Goal: Task Accomplishment & Management: Use online tool/utility

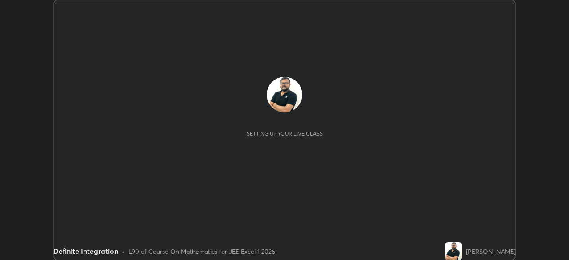
scroll to position [260, 568]
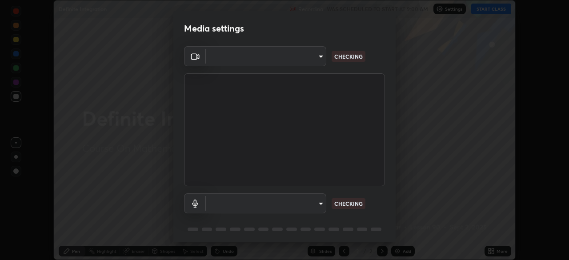
type input "a3b5dc79f1ecfe858b455d0bb3e71d1968431809174183cca7ad938a8bc51832"
type input "default"
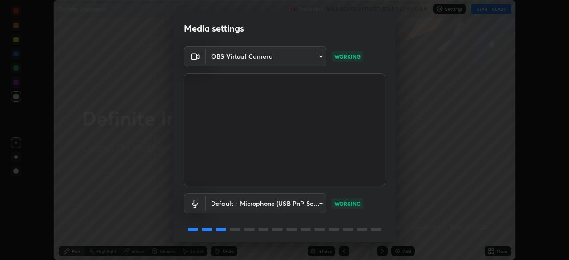
click at [272, 59] on body "Erase all Definite Integration Recording WAS SCHEDULED TO START AT 9:00 AM Sett…" at bounding box center [284, 130] width 569 height 260
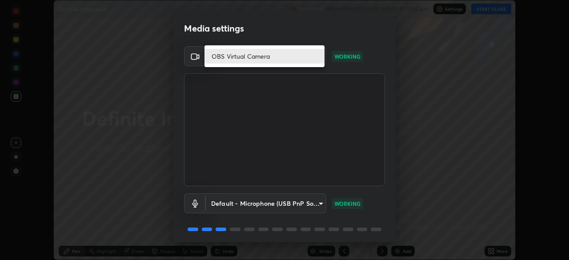
click at [225, 56] on li "OBS Virtual Camera" at bounding box center [264, 56] width 120 height 15
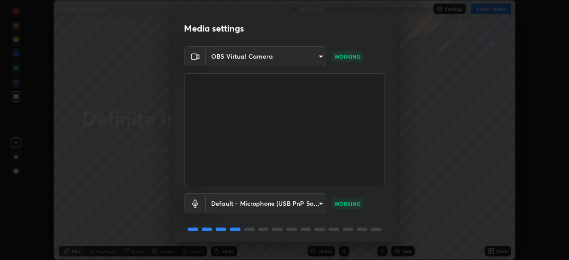
click at [276, 57] on body "Erase all Definite Integration Recording WAS SCHEDULED TO START AT 9:00 AM Sett…" at bounding box center [284, 130] width 569 height 260
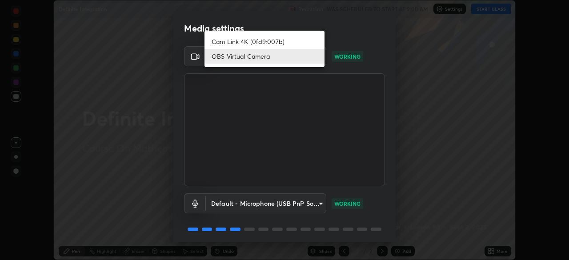
click at [255, 42] on li "Cam Link 4K (0fd9:007b)" at bounding box center [264, 41] width 120 height 15
type input "2ec6ae7202026f529d98447917e6971d4a3188bada1349709f307d67ed1865da"
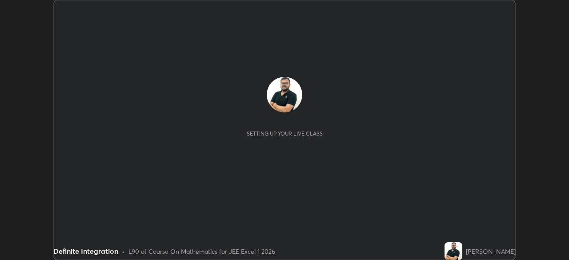
scroll to position [260, 568]
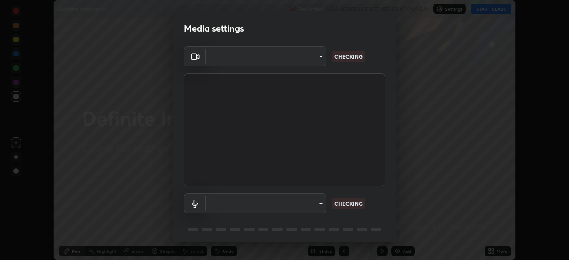
type input "a3b5dc79f1ecfe858b455d0bb3e71d1968431809174183cca7ad938a8bc51832"
type input "default"
click at [260, 56] on body "Erase all Definite Integration Recording WAS SCHEDULED TO START AT 9:00 AM Sett…" at bounding box center [284, 130] width 569 height 260
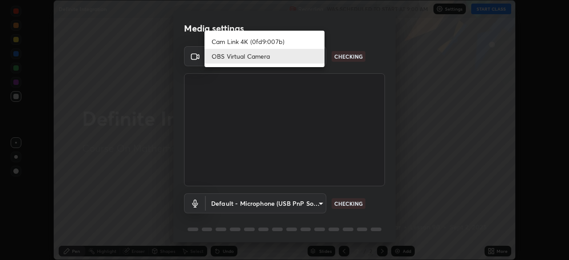
click at [248, 40] on li "Cam Link 4K (0fd9:007b)" at bounding box center [264, 41] width 120 height 15
type input "1aa9a2346586593530aac2cf173ef8fd9a708ba55414d838fbce605f7d08cc12"
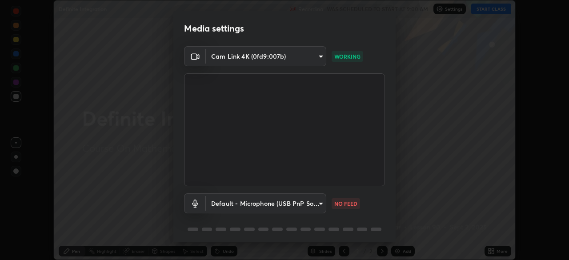
click at [318, 200] on body "Erase all Definite Integration Recording WAS SCHEDULED TO START AT 9:00 AM Sett…" at bounding box center [284, 130] width 569 height 260
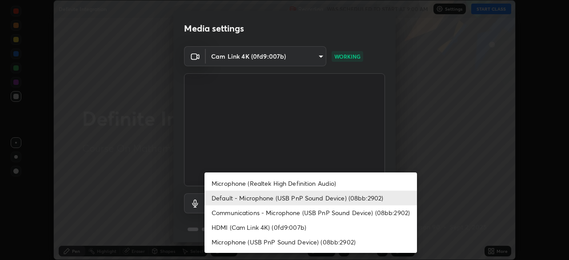
click at [318, 196] on li "Default - Microphone (USB PnP Sound Device) (08bb:2902)" at bounding box center [310, 198] width 212 height 15
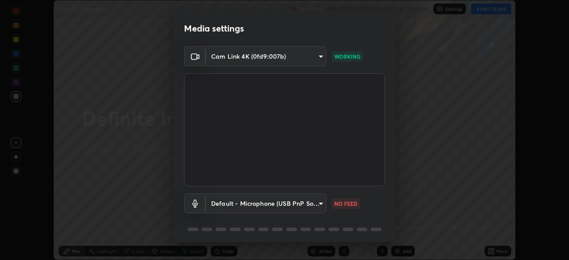
click at [308, 206] on body "Erase all Definite Integration Recording WAS SCHEDULED TO START AT 9:00 AM Sett…" at bounding box center [284, 130] width 569 height 260
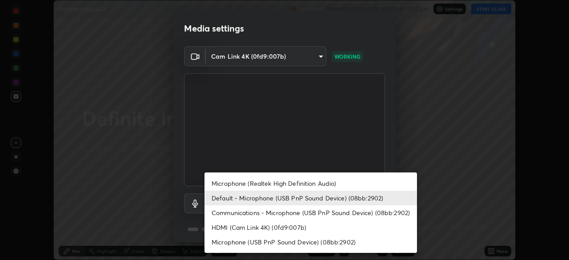
click at [296, 215] on li "Communications - Microphone (USB PnP Sound Device) (08bb:2902)" at bounding box center [310, 212] width 212 height 15
type input "communications"
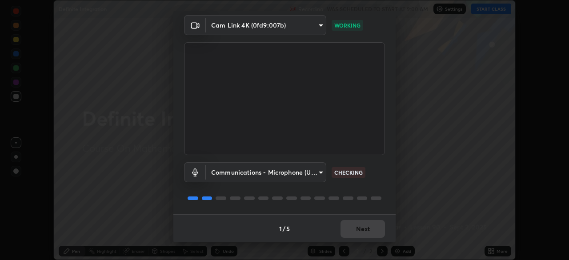
scroll to position [32, 0]
click at [349, 228] on button "Next" at bounding box center [362, 229] width 44 height 18
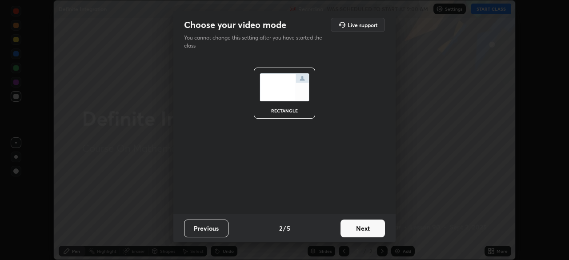
scroll to position [0, 0]
click at [357, 230] on button "Next" at bounding box center [362, 229] width 44 height 18
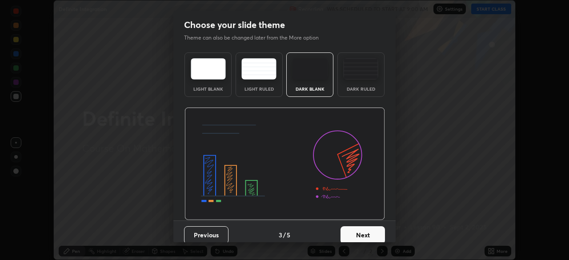
click at [360, 232] on button "Next" at bounding box center [362, 235] width 44 height 18
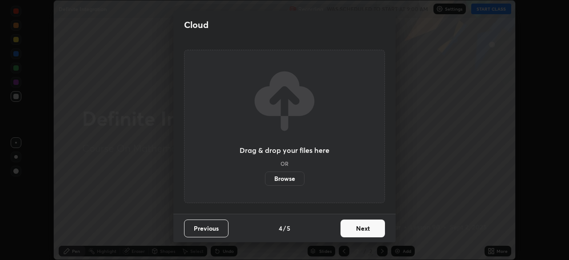
click at [362, 230] on button "Next" at bounding box center [362, 229] width 44 height 18
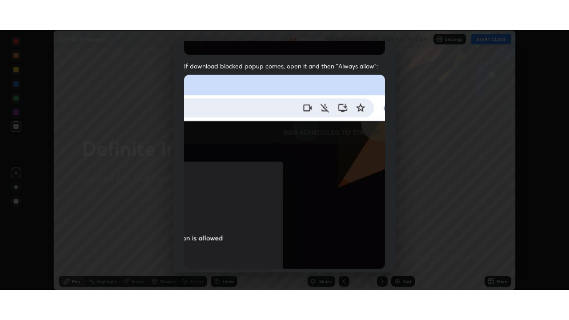
scroll to position [213, 0]
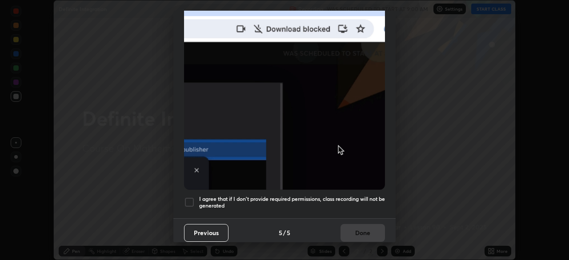
click at [185, 197] on div at bounding box center [189, 202] width 11 height 11
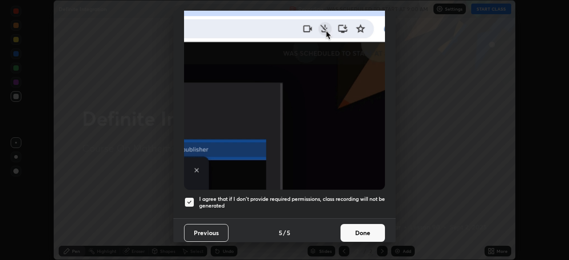
click at [361, 229] on button "Done" at bounding box center [362, 233] width 44 height 18
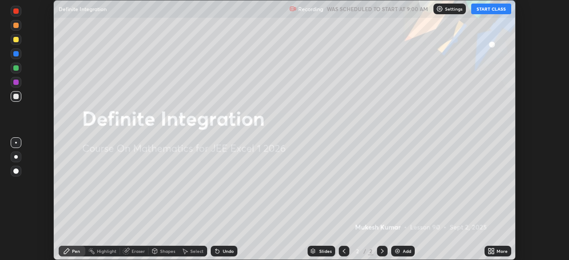
click at [490, 11] on button "START CLASS" at bounding box center [491, 9] width 40 height 11
click at [497, 250] on div "More" at bounding box center [501, 251] width 11 height 4
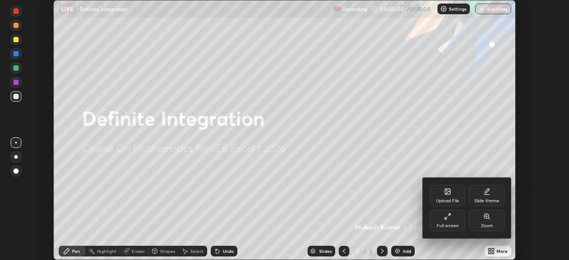
click at [437, 221] on div "Full screen" at bounding box center [448, 220] width 36 height 21
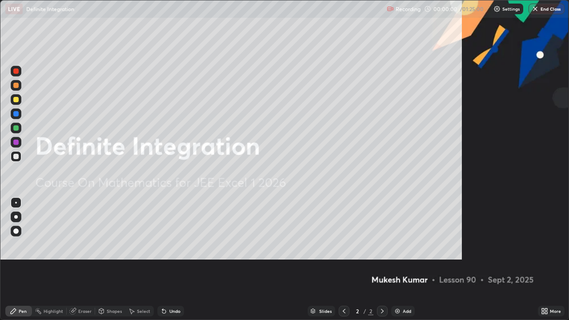
scroll to position [320, 569]
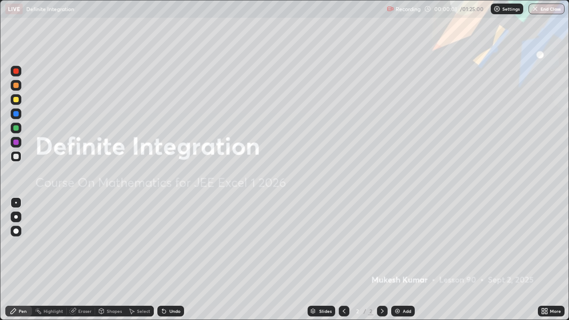
click at [398, 260] on img at bounding box center [397, 311] width 7 height 7
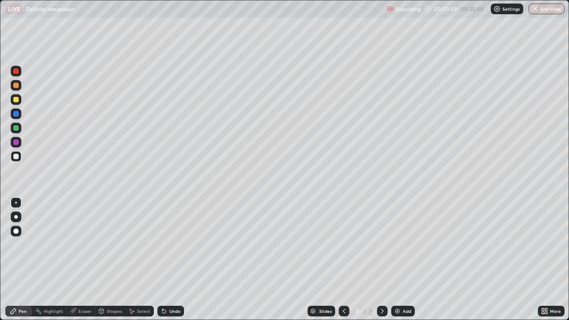
click at [16, 84] on div at bounding box center [15, 85] width 5 height 5
click at [16, 98] on div at bounding box center [15, 99] width 5 height 5
click at [406, 260] on div "Add" at bounding box center [407, 311] width 8 height 4
click at [15, 157] on div at bounding box center [15, 156] width 5 height 5
click at [403, 260] on div "Add" at bounding box center [407, 311] width 8 height 4
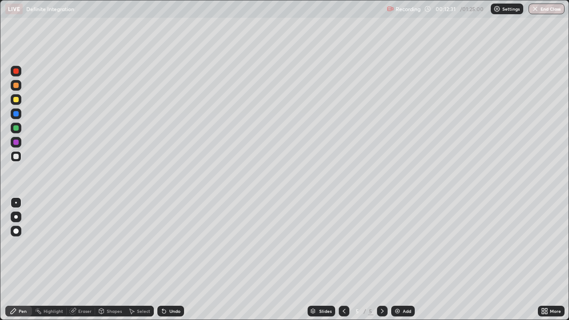
click at [16, 72] on div at bounding box center [15, 70] width 5 height 5
click at [172, 260] on div "Undo" at bounding box center [174, 311] width 11 height 4
click at [20, 155] on div at bounding box center [16, 156] width 11 height 11
click at [174, 260] on div "Undo" at bounding box center [174, 311] width 11 height 4
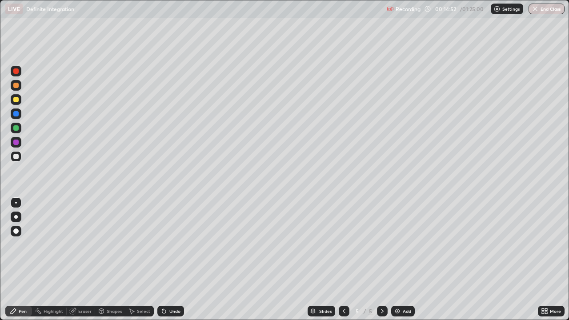
click at [173, 260] on div "Undo" at bounding box center [174, 311] width 11 height 4
click at [174, 260] on div "Undo" at bounding box center [174, 311] width 11 height 4
click at [172, 260] on div "Undo" at bounding box center [174, 311] width 11 height 4
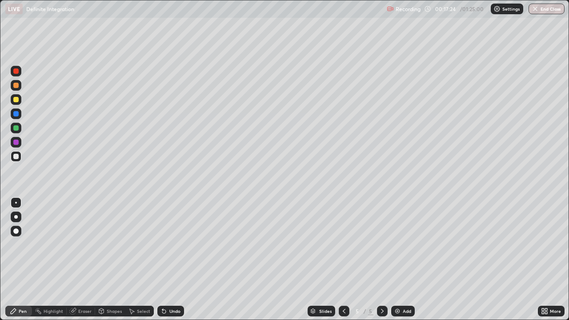
click at [83, 260] on div "Eraser" at bounding box center [84, 311] width 13 height 4
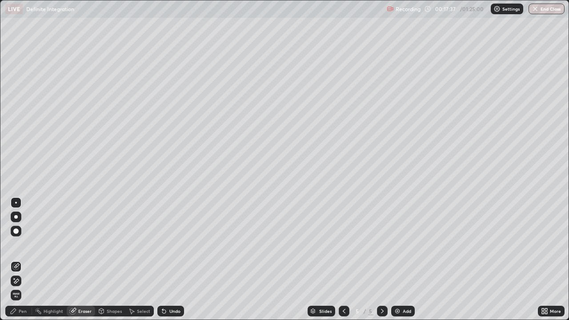
click at [27, 260] on div "Pen" at bounding box center [18, 311] width 27 height 11
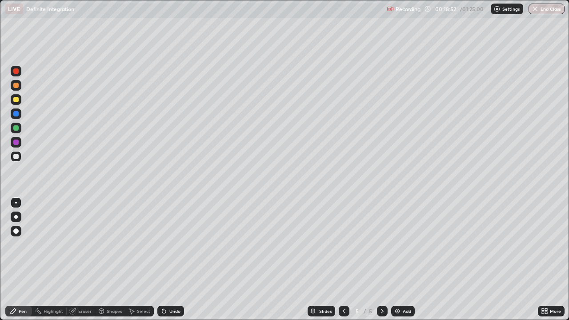
click at [399, 260] on img at bounding box center [397, 311] width 7 height 7
click at [84, 260] on div "Eraser" at bounding box center [84, 311] width 13 height 4
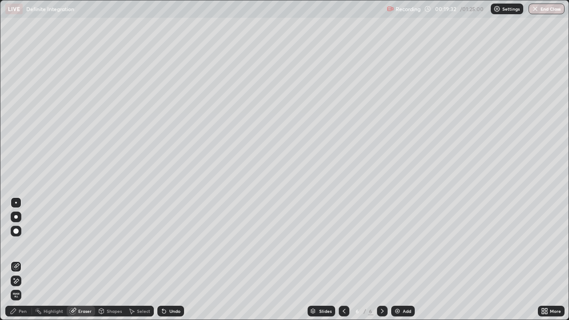
click at [22, 260] on div "Pen" at bounding box center [23, 311] width 8 height 4
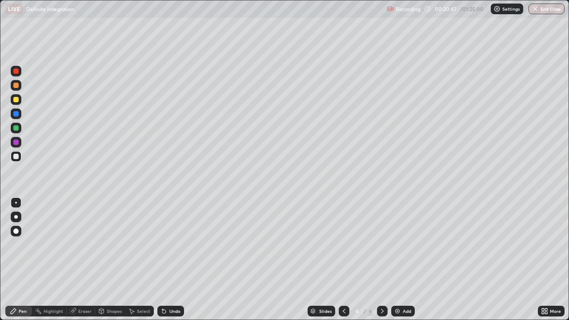
click at [174, 260] on div "Undo" at bounding box center [174, 311] width 11 height 4
click at [343, 260] on icon at bounding box center [343, 311] width 7 height 7
click at [344, 260] on icon at bounding box center [343, 311] width 7 height 7
click at [381, 260] on icon at bounding box center [382, 311] width 7 height 7
click at [142, 260] on div "Select" at bounding box center [143, 311] width 13 height 4
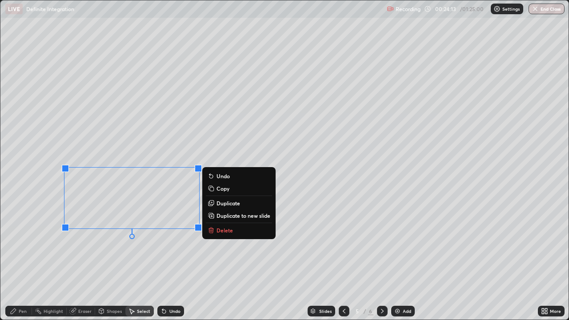
click at [227, 188] on p "Copy" at bounding box center [222, 188] width 13 height 7
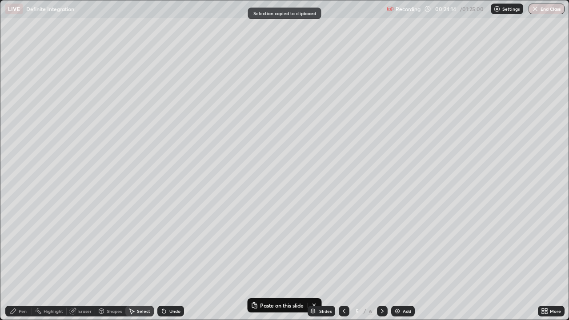
click at [381, 260] on icon at bounding box center [382, 311] width 3 height 4
click at [401, 260] on div "Add" at bounding box center [403, 311] width 24 height 11
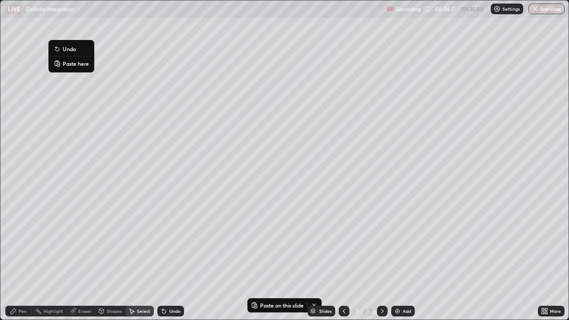
click at [80, 66] on p "Paste here" at bounding box center [76, 63] width 26 height 7
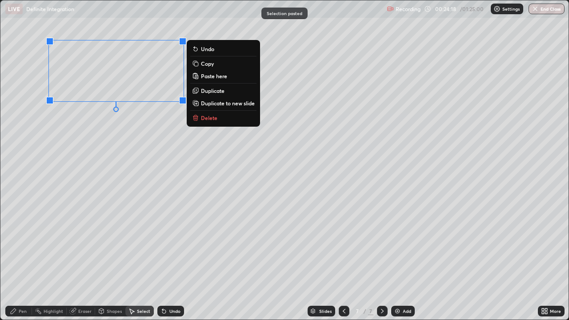
click at [22, 260] on div "Pen" at bounding box center [18, 311] width 27 height 11
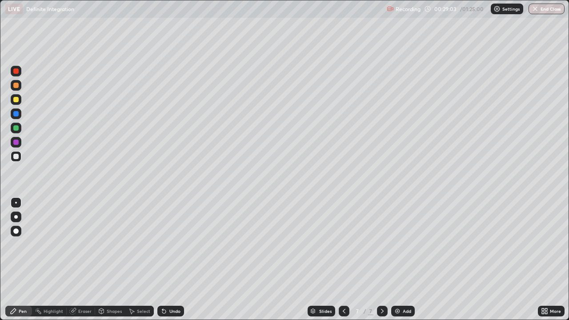
click at [405, 260] on div "Add" at bounding box center [407, 311] width 8 height 4
click at [17, 102] on div at bounding box center [15, 99] width 5 height 5
click at [175, 260] on div "Undo" at bounding box center [174, 311] width 11 height 4
click at [172, 260] on div "Undo" at bounding box center [174, 311] width 11 height 4
click at [401, 260] on div "Add" at bounding box center [403, 311] width 24 height 11
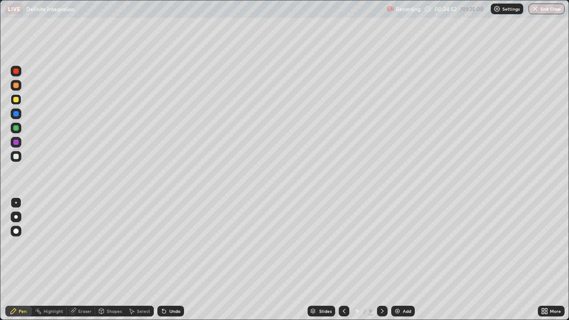
click at [173, 260] on div "Undo" at bounding box center [174, 311] width 11 height 4
click at [172, 260] on div "Undo" at bounding box center [174, 311] width 11 height 4
click at [176, 260] on div "Undo" at bounding box center [170, 311] width 27 height 11
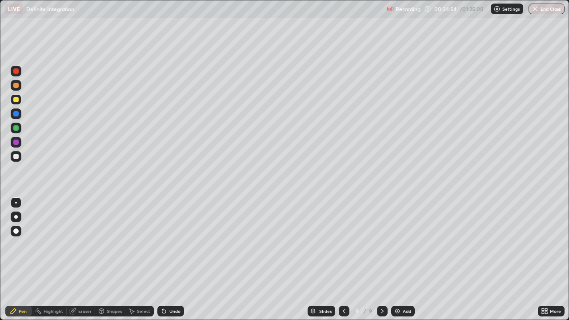
click at [178, 260] on div "Undo" at bounding box center [170, 311] width 27 height 11
click at [16, 155] on div at bounding box center [15, 156] width 5 height 5
click at [83, 260] on div "Eraser" at bounding box center [84, 311] width 13 height 4
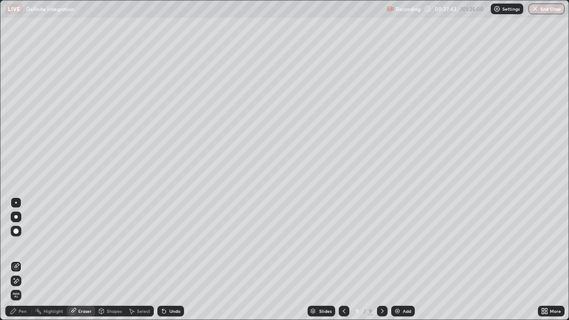
click at [23, 260] on div "Pen" at bounding box center [23, 311] width 8 height 4
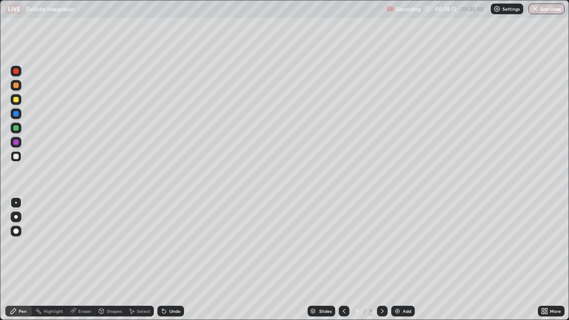
click at [403, 260] on div "Add" at bounding box center [407, 311] width 8 height 4
click at [338, 260] on div at bounding box center [343, 311] width 11 height 11
click at [381, 260] on icon at bounding box center [382, 311] width 7 height 7
click at [343, 260] on icon at bounding box center [343, 311] width 7 height 7
click at [380, 260] on icon at bounding box center [382, 311] width 7 height 7
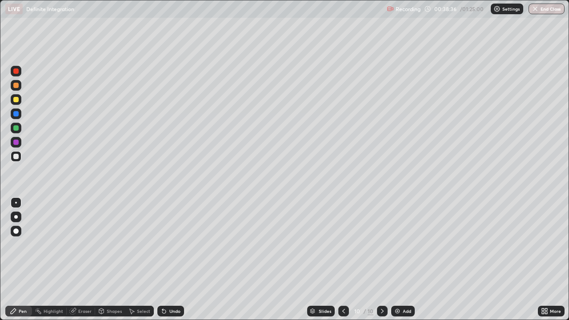
click at [343, 260] on icon at bounding box center [343, 311] width 7 height 7
click at [381, 260] on icon at bounding box center [382, 311] width 3 height 4
click at [172, 260] on div "Undo" at bounding box center [174, 311] width 11 height 4
click at [174, 260] on div "Undo" at bounding box center [174, 311] width 11 height 4
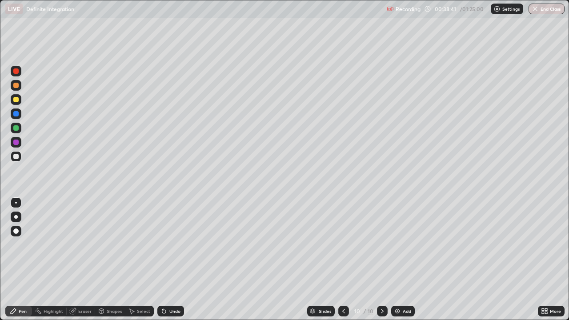
click at [174, 260] on div "Undo" at bounding box center [174, 311] width 11 height 4
click at [173, 260] on div "Undo" at bounding box center [174, 311] width 11 height 4
click at [16, 100] on div at bounding box center [15, 99] width 5 height 5
click at [342, 260] on icon at bounding box center [343, 311] width 7 height 7
click at [343, 260] on icon at bounding box center [343, 311] width 7 height 7
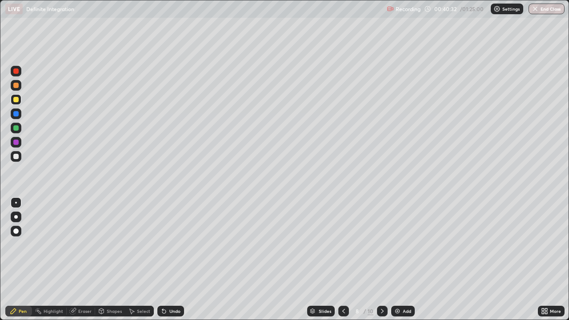
click at [381, 260] on icon at bounding box center [382, 311] width 7 height 7
click at [18, 99] on div at bounding box center [15, 99] width 5 height 5
click at [381, 260] on icon at bounding box center [382, 311] width 7 height 7
click at [16, 156] on div at bounding box center [15, 156] width 5 height 5
click at [404, 260] on div "Add" at bounding box center [407, 311] width 8 height 4
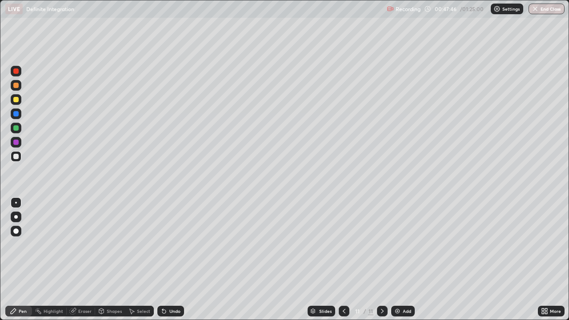
click at [17, 127] on div at bounding box center [15, 127] width 5 height 5
click at [173, 260] on div "Undo" at bounding box center [174, 311] width 11 height 4
click at [84, 260] on div "Eraser" at bounding box center [84, 311] width 13 height 4
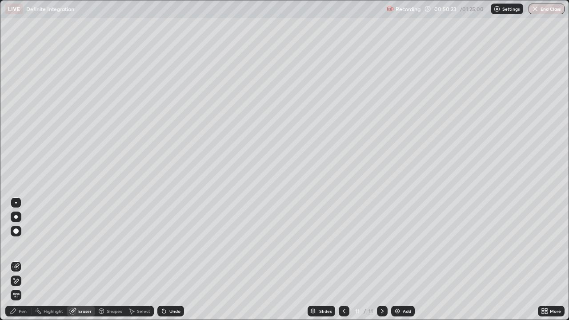
click at [19, 260] on div "Pen" at bounding box center [23, 311] width 8 height 4
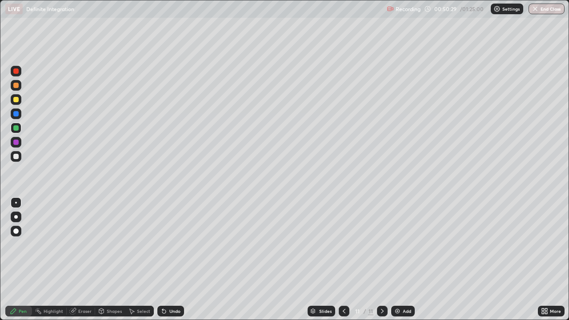
click at [175, 260] on div "Undo" at bounding box center [174, 311] width 11 height 4
click at [174, 260] on div "Undo" at bounding box center [174, 311] width 11 height 4
click at [175, 260] on div "Undo" at bounding box center [174, 311] width 11 height 4
click at [88, 260] on div "Eraser" at bounding box center [84, 311] width 13 height 4
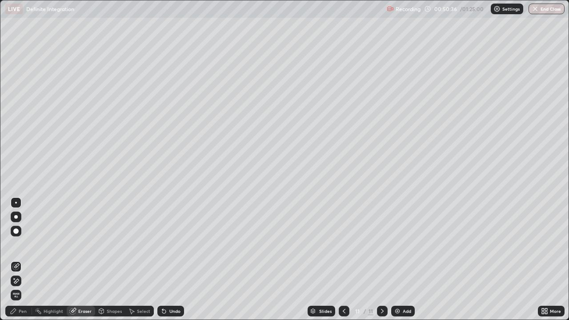
click at [24, 260] on div "Pen" at bounding box center [23, 311] width 8 height 4
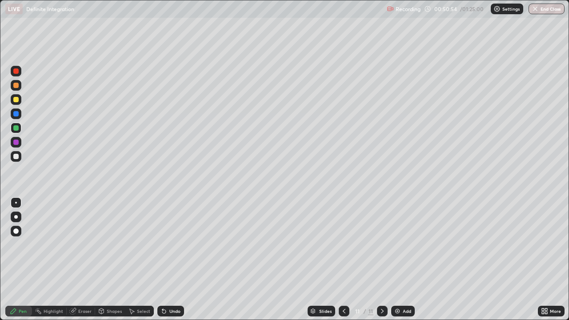
click at [85, 260] on div "Eraser" at bounding box center [84, 311] width 13 height 4
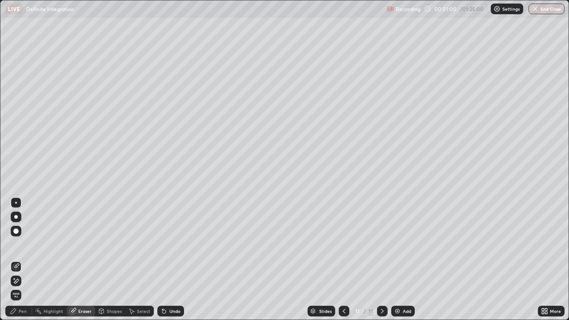
click at [24, 260] on div "Pen" at bounding box center [23, 311] width 8 height 4
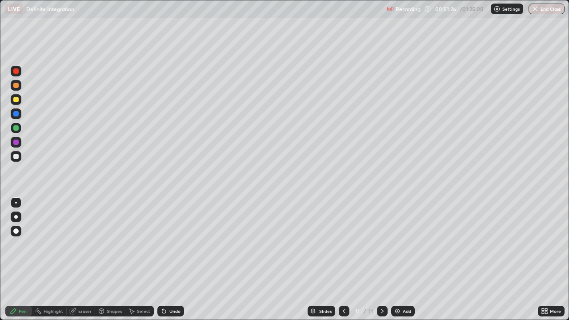
click at [18, 154] on div at bounding box center [15, 156] width 5 height 5
click at [15, 156] on div at bounding box center [15, 156] width 5 height 5
click at [403, 260] on div "Add" at bounding box center [407, 311] width 8 height 4
click at [18, 71] on div at bounding box center [15, 70] width 5 height 5
click at [16, 156] on div at bounding box center [15, 156] width 5 height 5
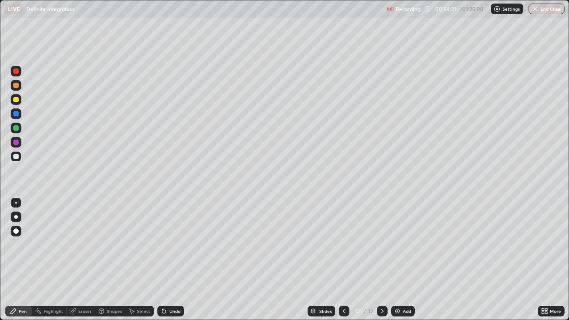
click at [343, 260] on icon at bounding box center [343, 311] width 7 height 7
click at [380, 260] on icon at bounding box center [382, 311] width 7 height 7
click at [17, 99] on div at bounding box center [15, 99] width 5 height 5
click at [401, 260] on div "Add" at bounding box center [403, 311] width 24 height 11
click at [343, 260] on icon at bounding box center [343, 311] width 7 height 7
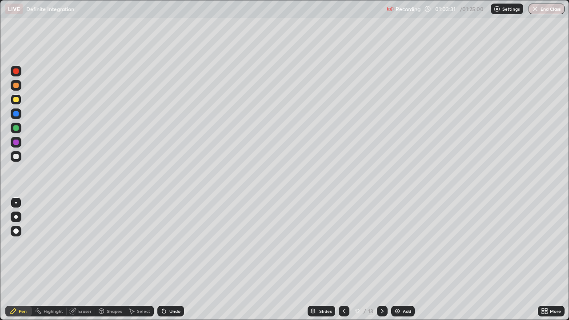
click at [381, 260] on icon at bounding box center [382, 311] width 7 height 7
click at [381, 260] on div at bounding box center [382, 311] width 11 height 11
click at [380, 260] on div at bounding box center [382, 311] width 11 height 11
click at [82, 260] on div "Eraser" at bounding box center [84, 311] width 13 height 4
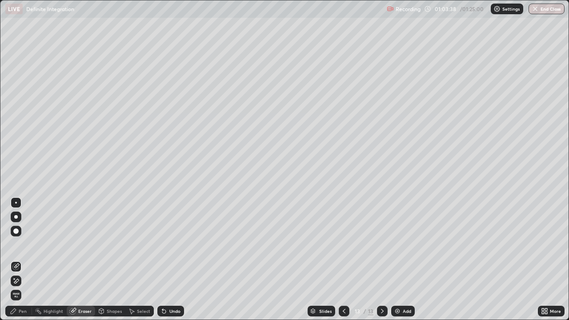
click at [24, 260] on div "Pen" at bounding box center [23, 311] width 8 height 4
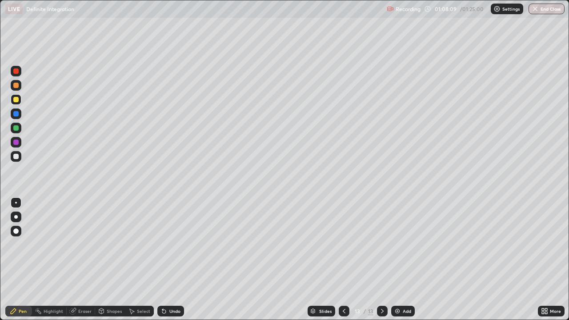
click at [18, 154] on div at bounding box center [15, 156] width 5 height 5
click at [15, 70] on div at bounding box center [15, 70] width 5 height 5
click at [405, 260] on div "Add" at bounding box center [407, 311] width 8 height 4
click at [20, 100] on div at bounding box center [16, 99] width 11 height 11
click at [16, 156] on div at bounding box center [15, 156] width 5 height 5
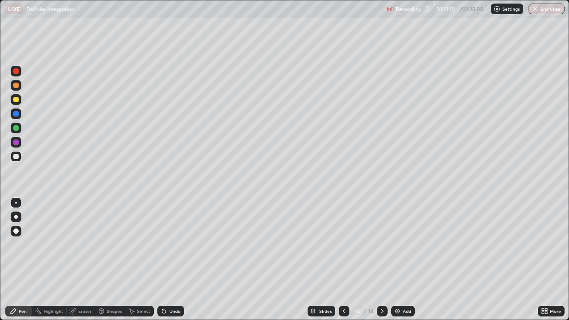
click at [83, 260] on div "Eraser" at bounding box center [84, 311] width 13 height 4
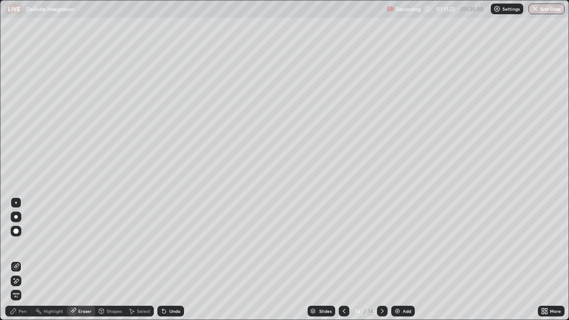
click at [25, 260] on div "Pen" at bounding box center [23, 311] width 8 height 4
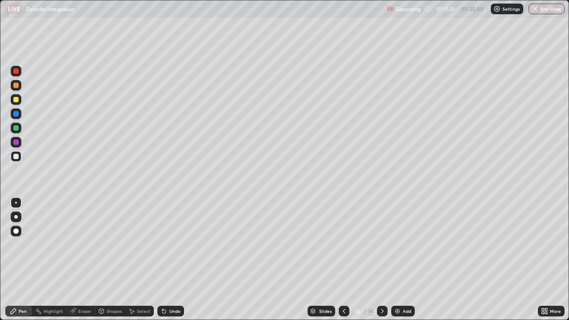
click at [21, 131] on div at bounding box center [16, 128] width 11 height 11
click at [175, 260] on div "Undo" at bounding box center [174, 311] width 11 height 4
click at [172, 260] on div "Undo" at bounding box center [174, 311] width 11 height 4
click at [20, 156] on div at bounding box center [16, 156] width 11 height 11
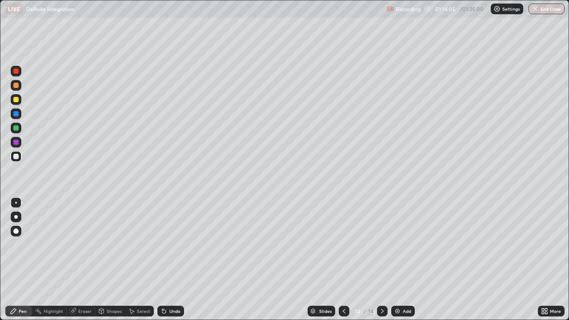
click at [170, 260] on div "Undo" at bounding box center [174, 311] width 11 height 4
click at [16, 100] on div at bounding box center [15, 99] width 5 height 5
click at [403, 260] on div "Add" at bounding box center [407, 311] width 8 height 4
click at [88, 260] on div "Eraser" at bounding box center [84, 311] width 13 height 4
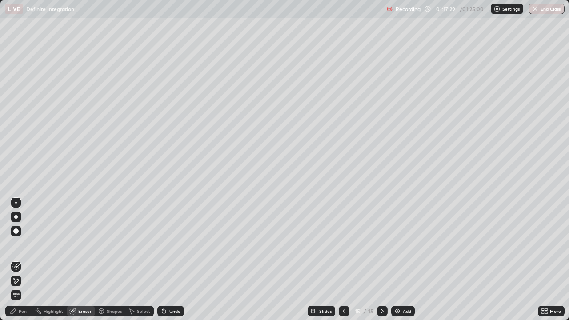
click at [23, 260] on div "Pen" at bounding box center [23, 311] width 8 height 4
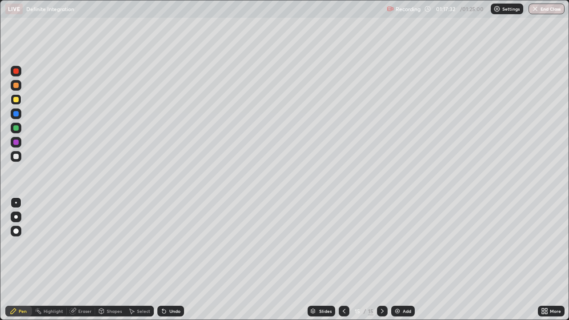
click at [162, 260] on icon at bounding box center [162, 309] width 1 height 1
click at [168, 260] on div "Undo" at bounding box center [170, 311] width 27 height 11
click at [16, 156] on div at bounding box center [15, 156] width 5 height 5
click at [544, 9] on button "End Class" at bounding box center [546, 9] width 35 height 11
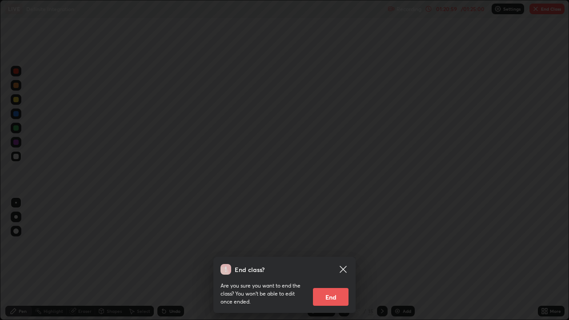
click at [329, 260] on button "End" at bounding box center [331, 297] width 36 height 18
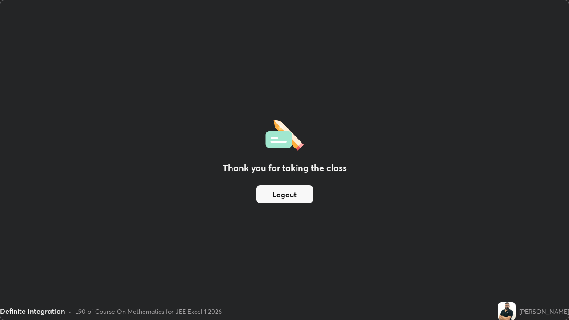
click at [291, 197] on button "Logout" at bounding box center [284, 194] width 56 height 18
